Goal: Information Seeking & Learning: Learn about a topic

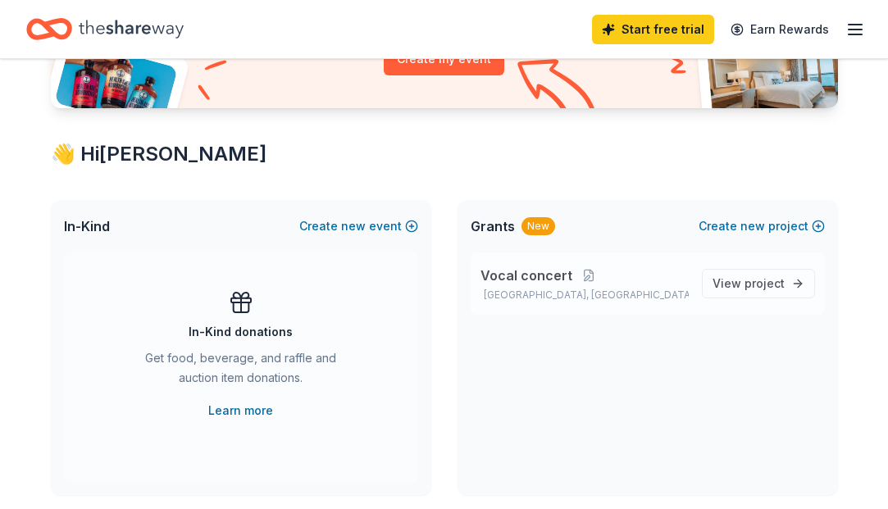
scroll to position [220, 0]
click at [755, 281] on span "project" at bounding box center [765, 284] width 40 height 14
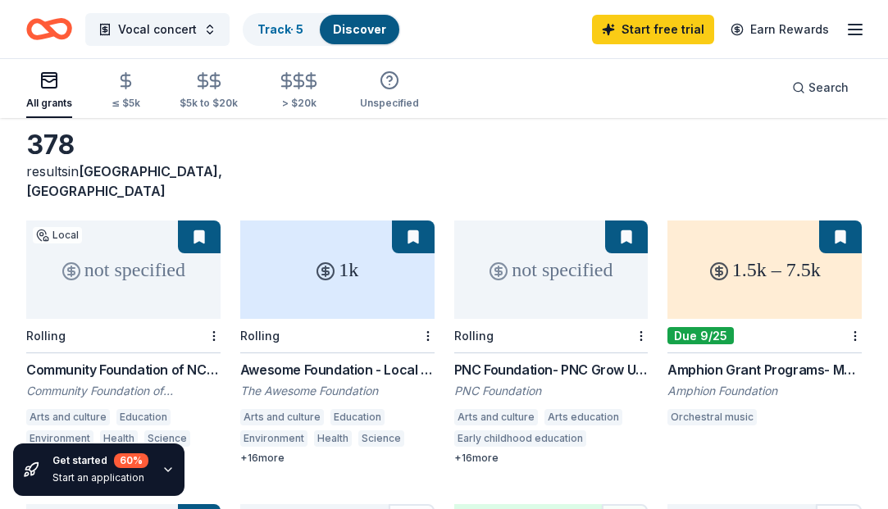
scroll to position [68, 0]
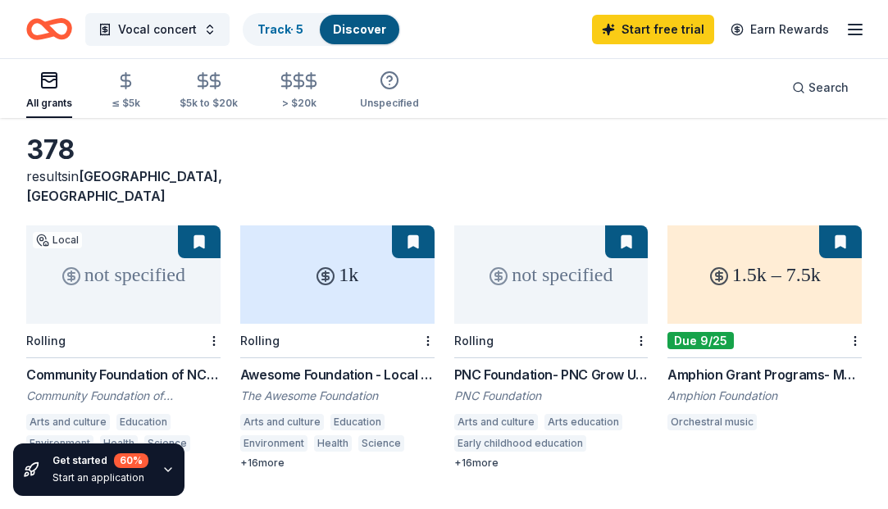
click at [72, 365] on div "Community Foundation of NC East Grants" at bounding box center [123, 375] width 194 height 20
click at [317, 365] on div "Awesome Foundation - Local Chapter Grants" at bounding box center [337, 375] width 194 height 20
click at [547, 273] on div "not specified" at bounding box center [551, 275] width 194 height 98
click at [738, 265] on div "1.5k – 7.5k" at bounding box center [765, 275] width 194 height 98
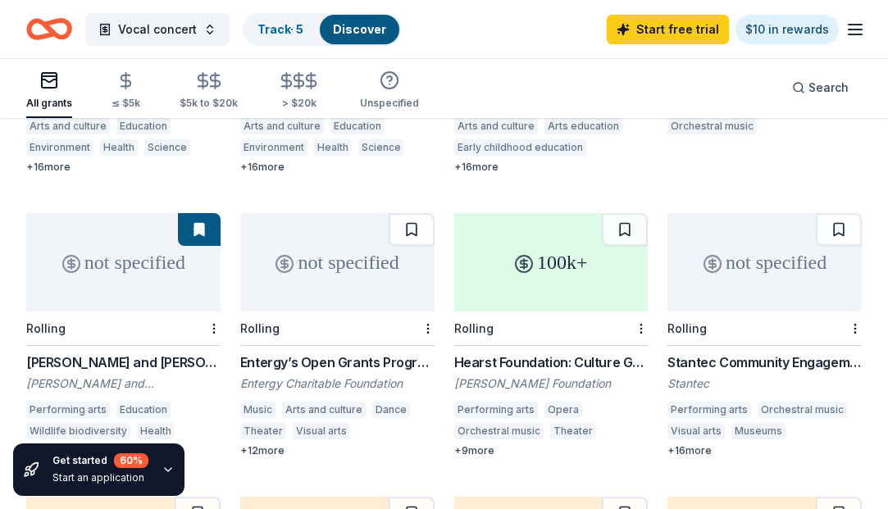
scroll to position [366, 0]
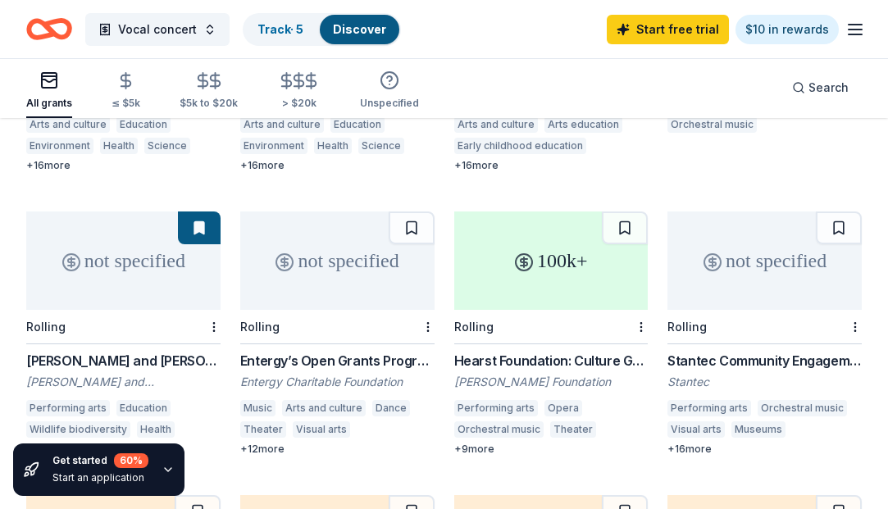
click at [104, 221] on div "not specified" at bounding box center [123, 261] width 194 height 98
click at [327, 233] on div "not specified" at bounding box center [337, 261] width 194 height 98
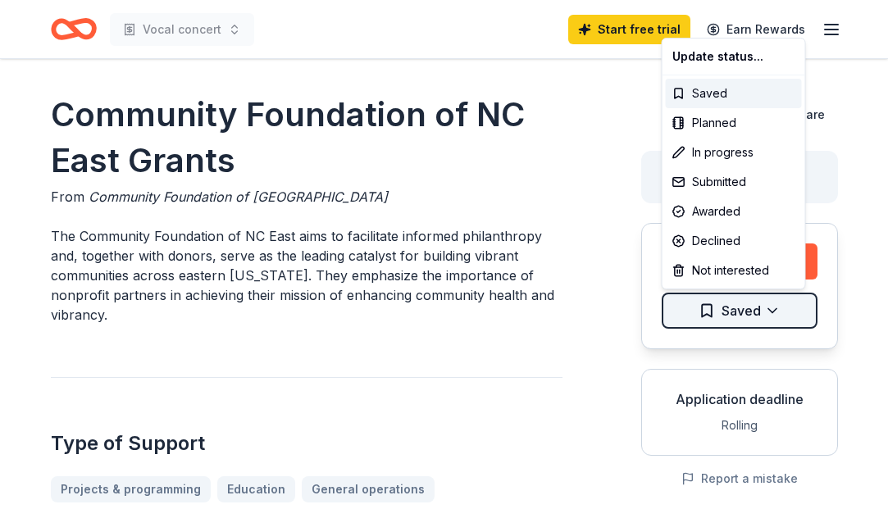
click at [754, 308] on html "Vocal concert Start free trial Earn Rewards Community Foundation of NC East Gra…" at bounding box center [444, 254] width 888 height 509
click at [702, 149] on div "In progress" at bounding box center [734, 153] width 136 height 30
click at [705, 92] on div "Saved" at bounding box center [734, 94] width 136 height 30
click at [733, 311] on html "Vocal concert Start free trial Earn Rewards Community Foundation of NC East Gra…" at bounding box center [444, 254] width 888 height 509
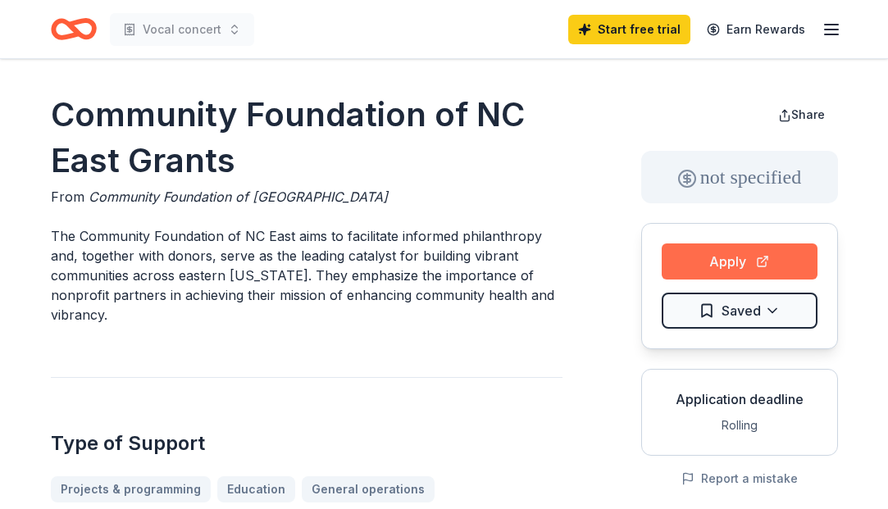
click at [741, 261] on button "Apply" at bounding box center [740, 262] width 156 height 36
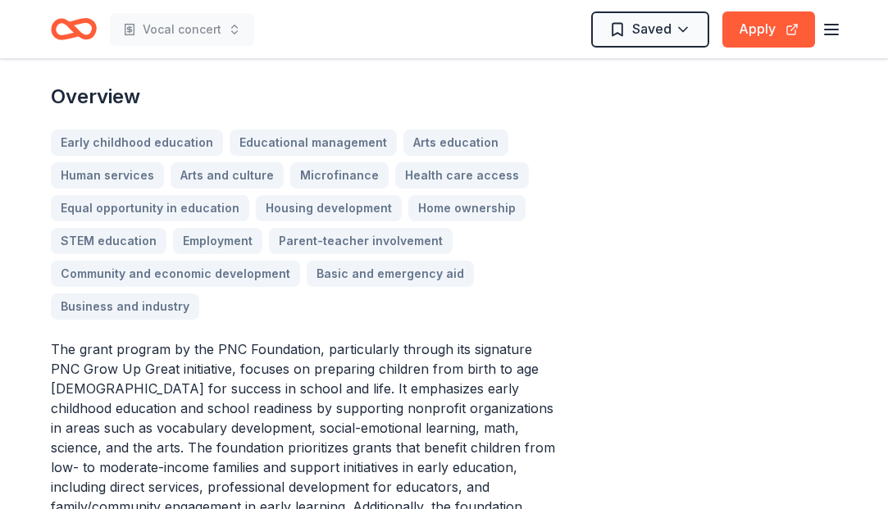
scroll to position [486, 0]
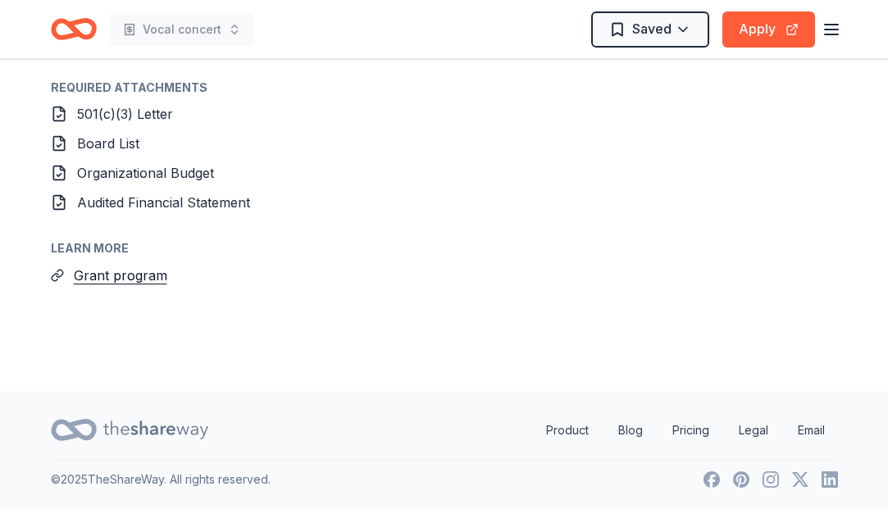
scroll to position [2079, 0]
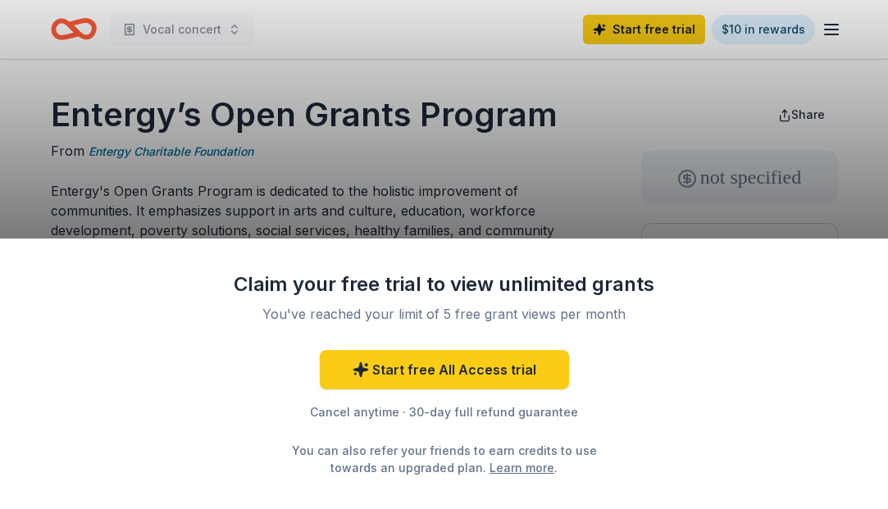
click at [404, 189] on div "Claim your free trial to view unlimited grants You've reached your limit of 5 f…" at bounding box center [444, 254] width 888 height 509
click at [552, 176] on div "Claim your free trial to view unlimited grants You've reached your limit of 5 f…" at bounding box center [444, 254] width 888 height 509
click at [537, 99] on div "Claim your free trial to view unlimited grants You've reached your limit of 5 f…" at bounding box center [444, 254] width 888 height 509
